Goal: Check status: Check status

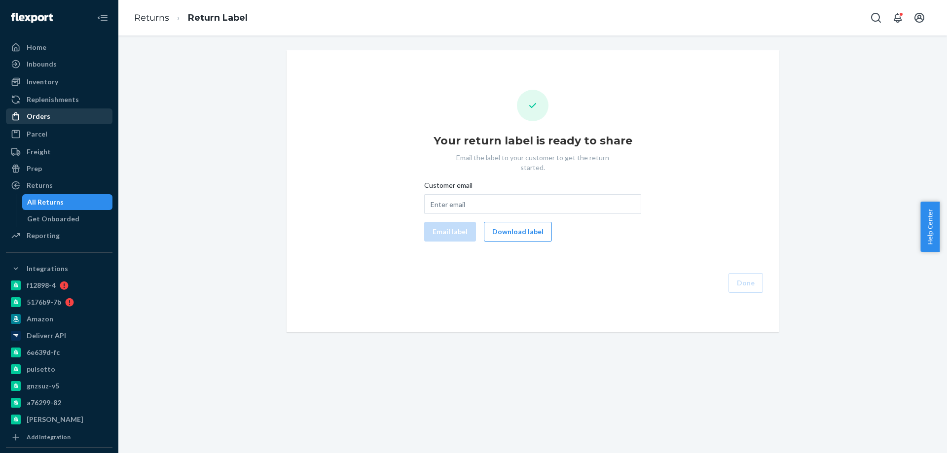
click at [41, 120] on div "Orders" at bounding box center [39, 116] width 24 height 10
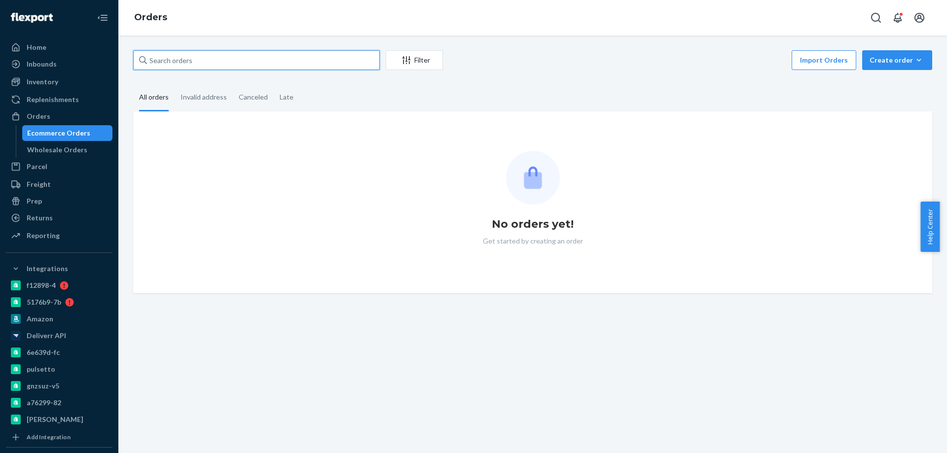
click at [174, 61] on input "text" at bounding box center [256, 60] width 247 height 20
paste input "2496820"
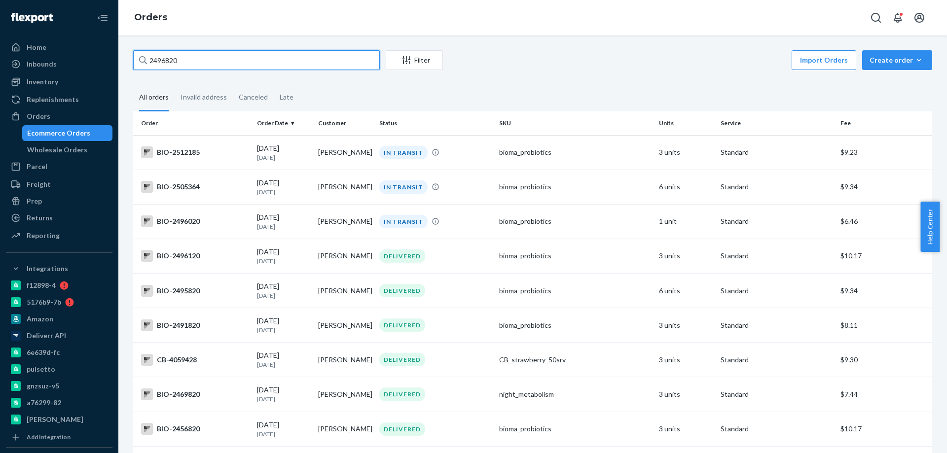
paste input "40576"
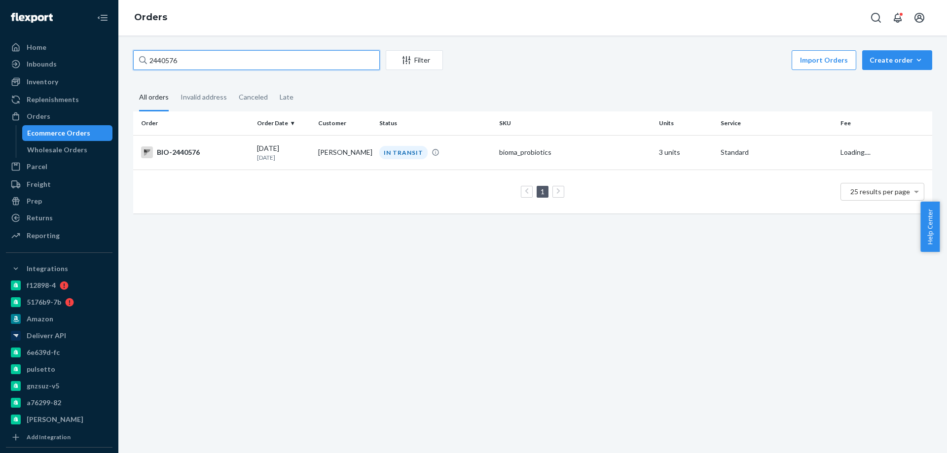
type input "2440576"
click at [211, 153] on div "BIO-2440576" at bounding box center [195, 153] width 108 height 12
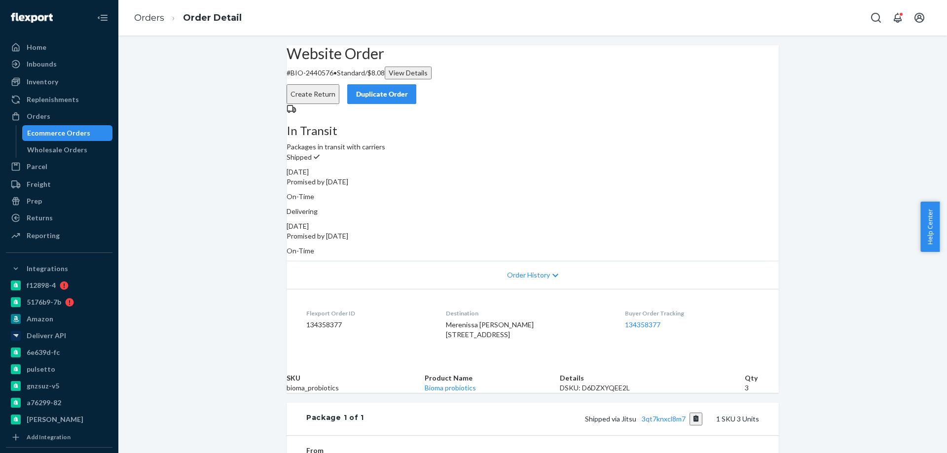
click at [552, 272] on icon at bounding box center [555, 275] width 6 height 7
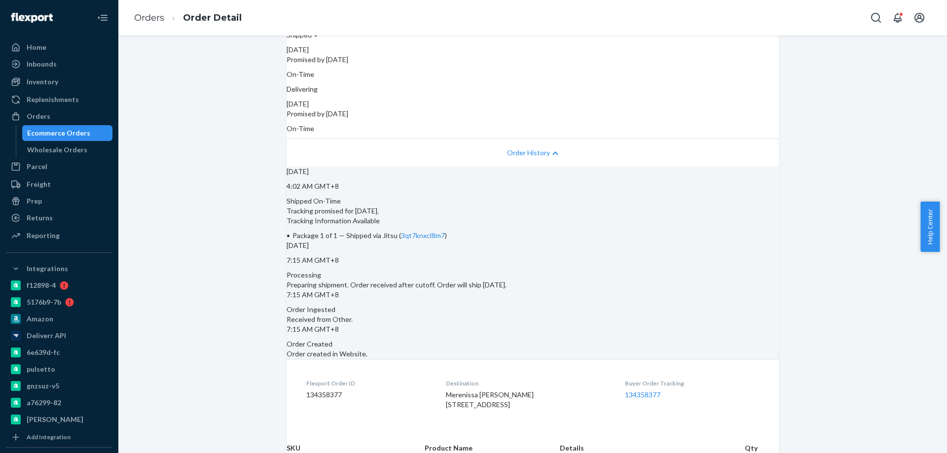
scroll to position [148, 0]
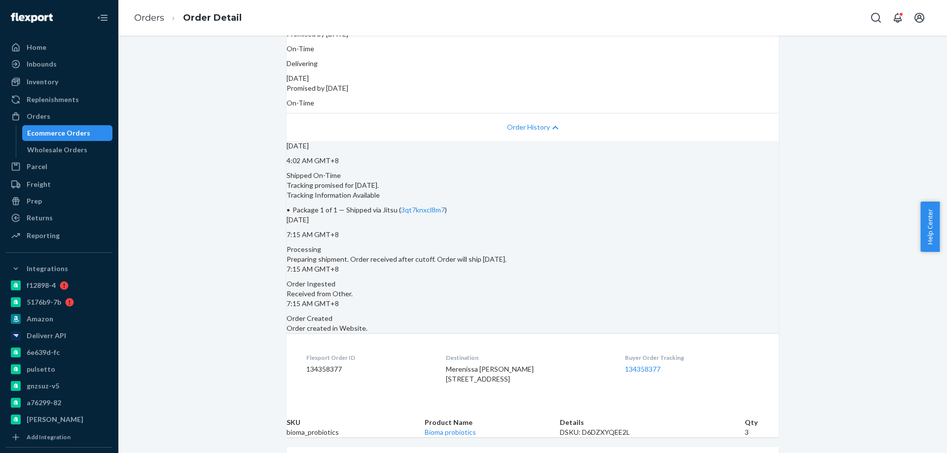
click at [549, 120] on div "Order History" at bounding box center [533, 127] width 492 height 28
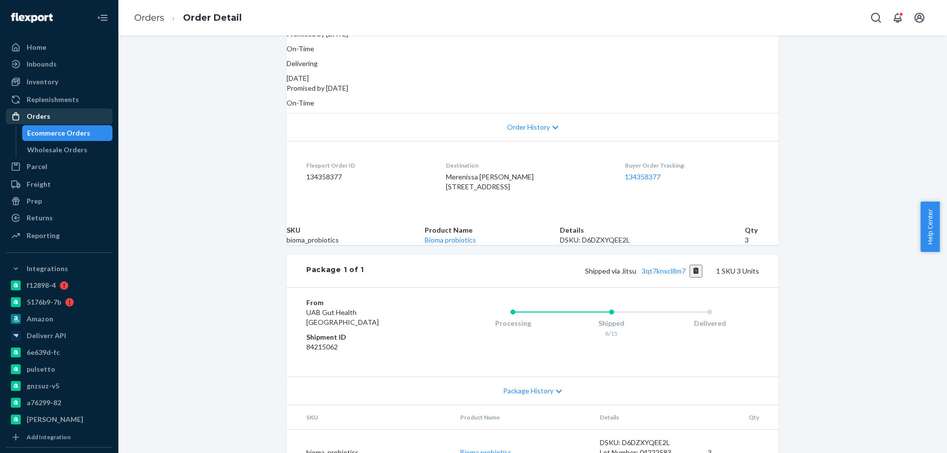
click at [49, 117] on div "Orders" at bounding box center [59, 117] width 105 height 14
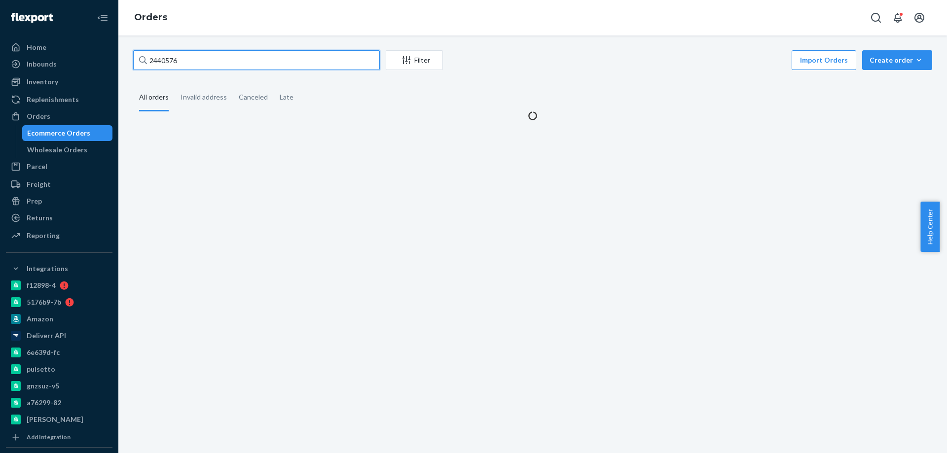
click at [234, 65] on input "2440576" at bounding box center [256, 60] width 247 height 20
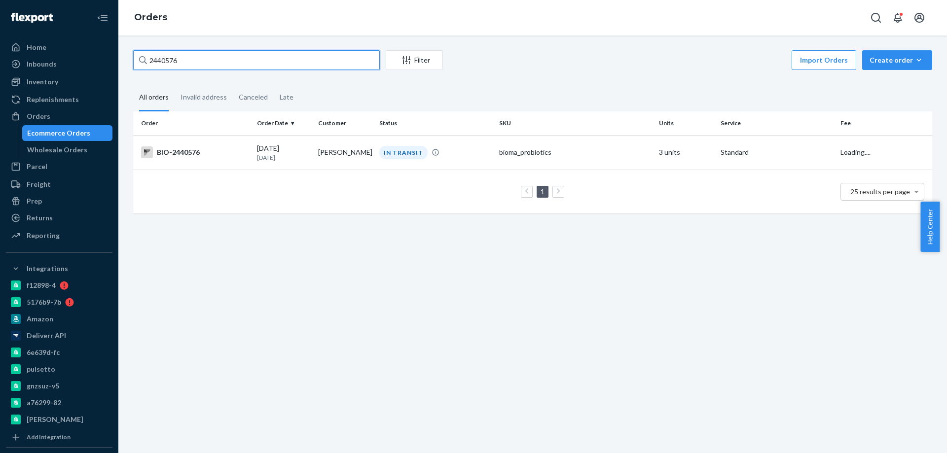
paste input "1217003"
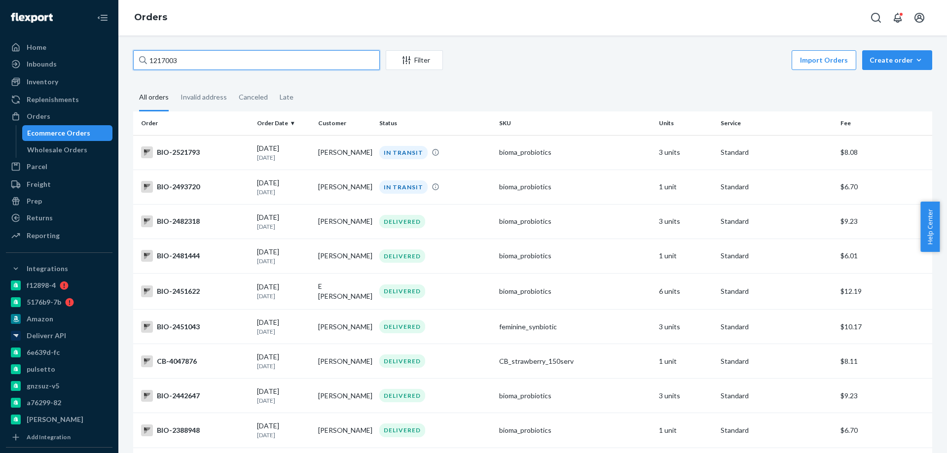
click at [222, 67] on input "1217003" at bounding box center [256, 60] width 247 height 20
paste input "2458025"
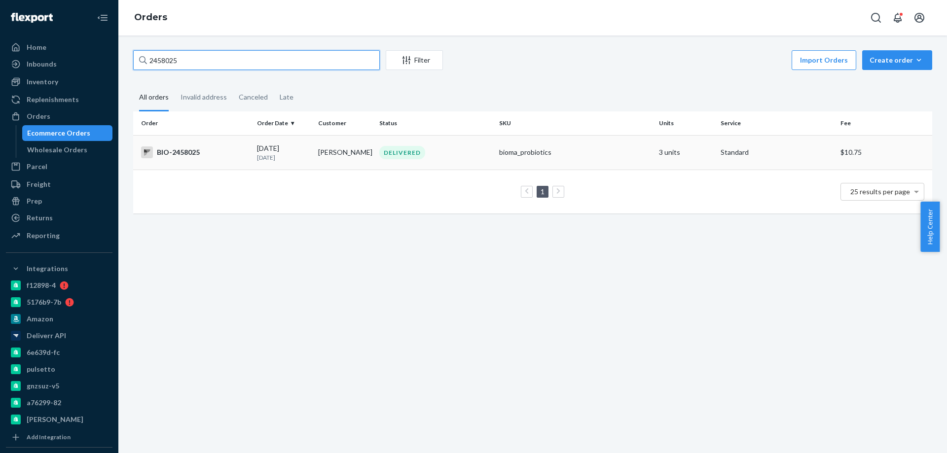
type input "2458025"
click at [220, 153] on div "BIO-2458025" at bounding box center [195, 153] width 108 height 12
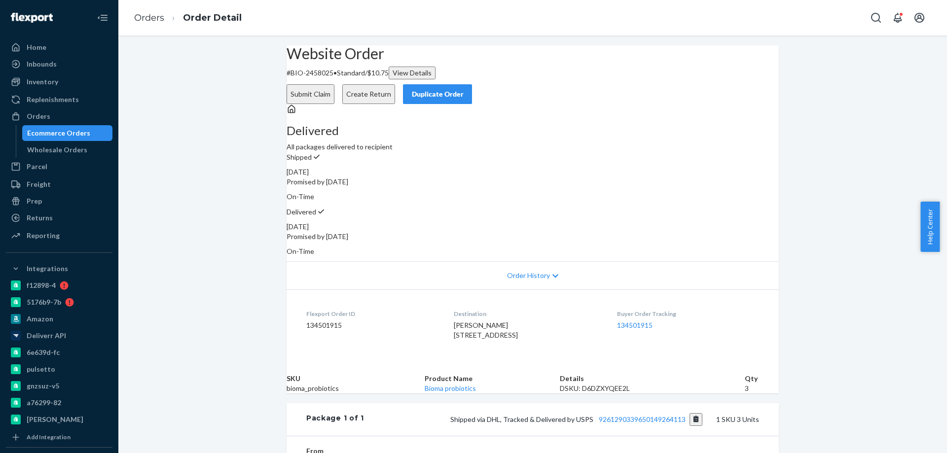
click at [628, 222] on div "[DATE]" at bounding box center [533, 227] width 492 height 10
copy div "[DATE]"
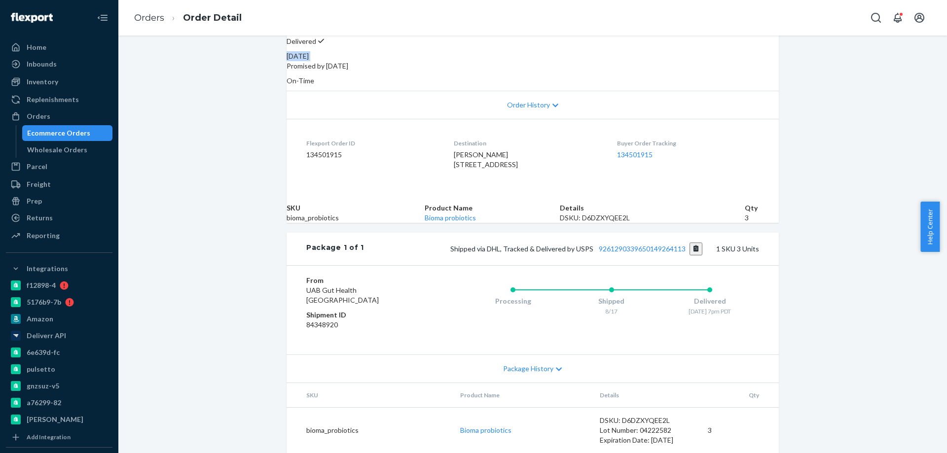
scroll to position [197, 0]
drag, startPoint x: 693, startPoint y: 260, endPoint x: 411, endPoint y: 29, distance: 364.9
click at [693, 256] on button "Copy tracking number" at bounding box center [696, 249] width 13 height 13
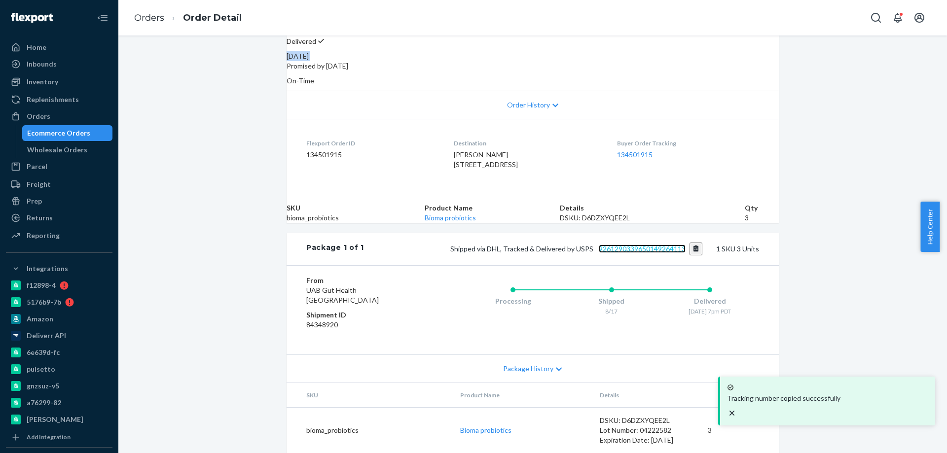
click at [615, 253] on link "9261290339650149264113" at bounding box center [642, 249] width 87 height 8
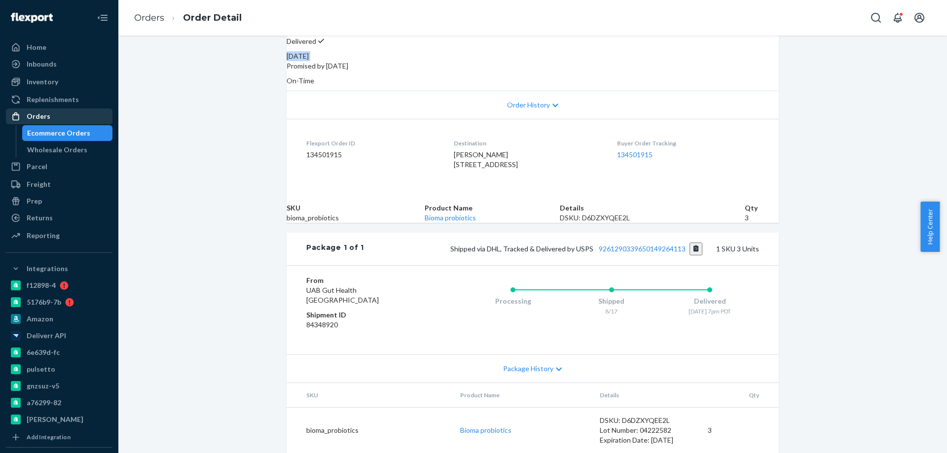
click at [44, 116] on div "Orders" at bounding box center [39, 116] width 24 height 10
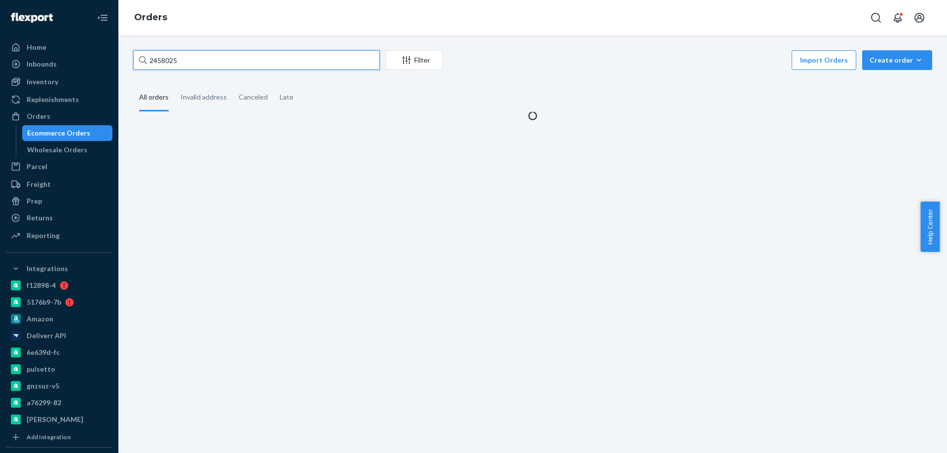
click at [248, 58] on input "2458025" at bounding box center [256, 60] width 247 height 20
paste input "528241"
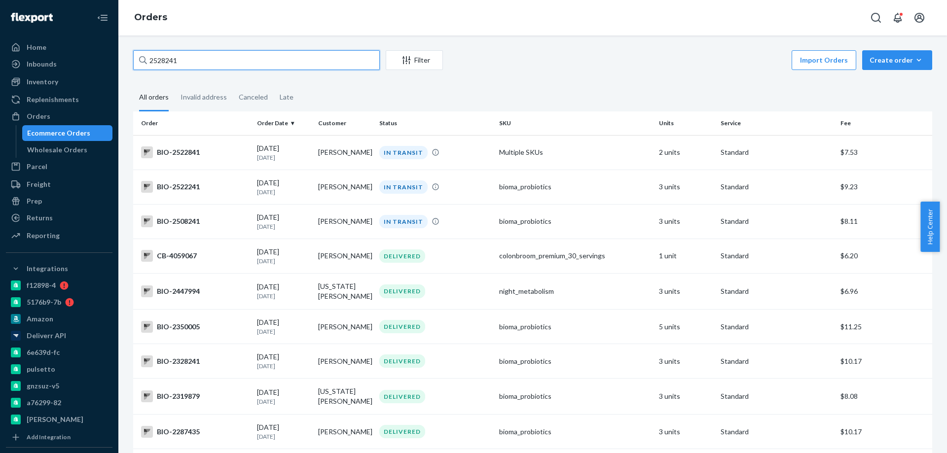
type input "2528241"
